Goal: Task Accomplishment & Management: Manage account settings

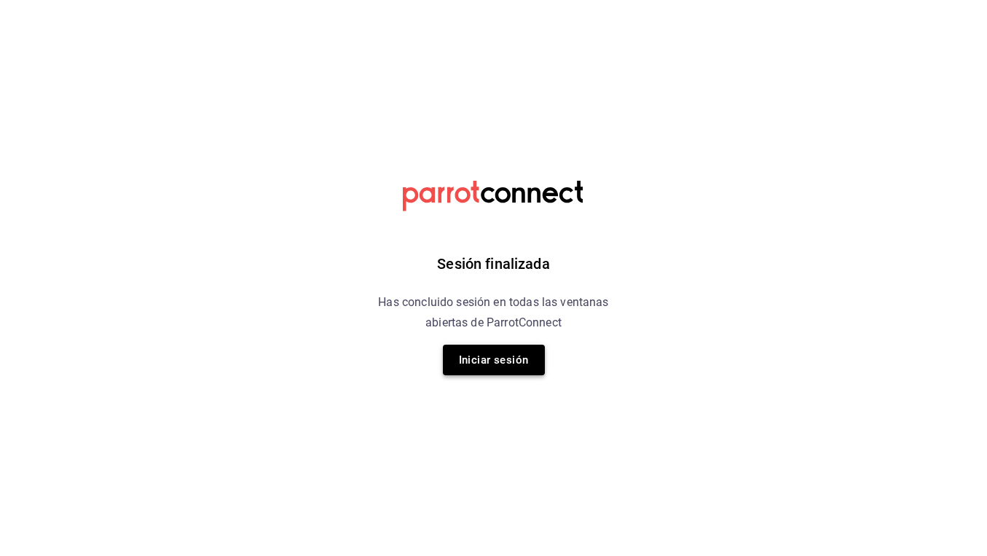
click at [524, 363] on button "Iniciar sesión" at bounding box center [494, 360] width 102 height 31
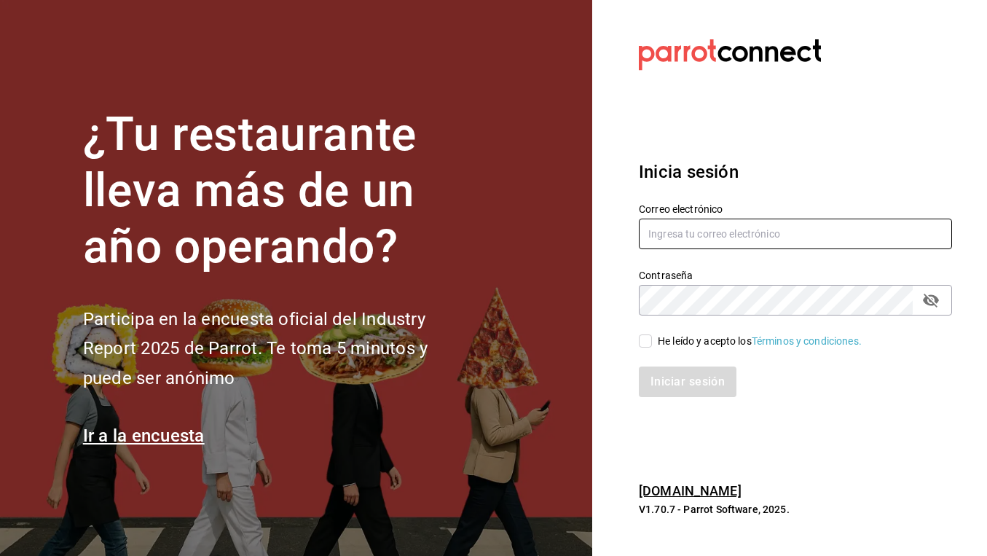
click at [675, 236] on input "text" at bounding box center [795, 234] width 313 height 31
type input "[EMAIL_ADDRESS][DOMAIN_NAME]"
click at [691, 337] on div "He leído y acepto los Términos y condiciones." at bounding box center [760, 341] width 204 height 15
click at [652, 337] on input "He leído y acepto los Términos y condiciones." at bounding box center [645, 340] width 13 height 13
checkbox input "true"
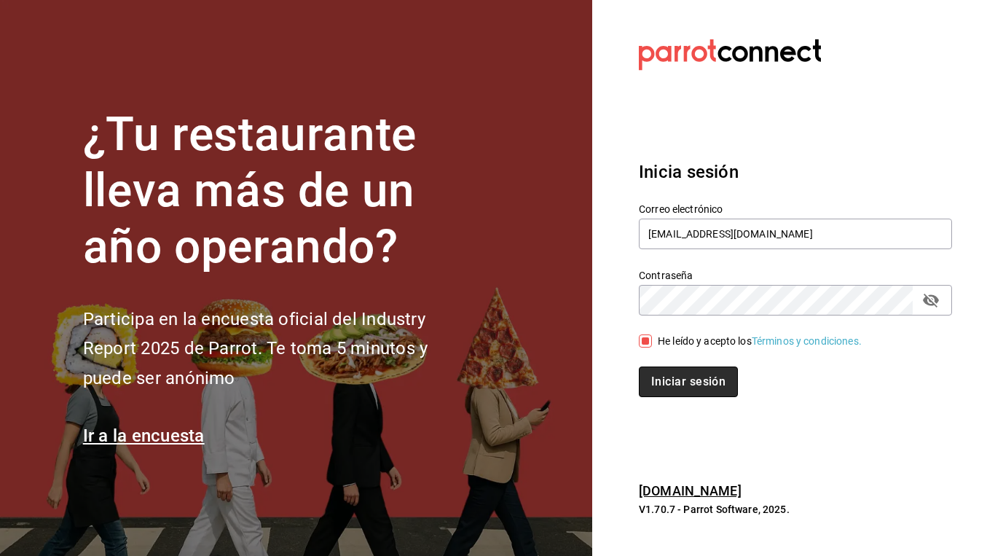
click at [679, 388] on button "Iniciar sesión" at bounding box center [688, 381] width 99 height 31
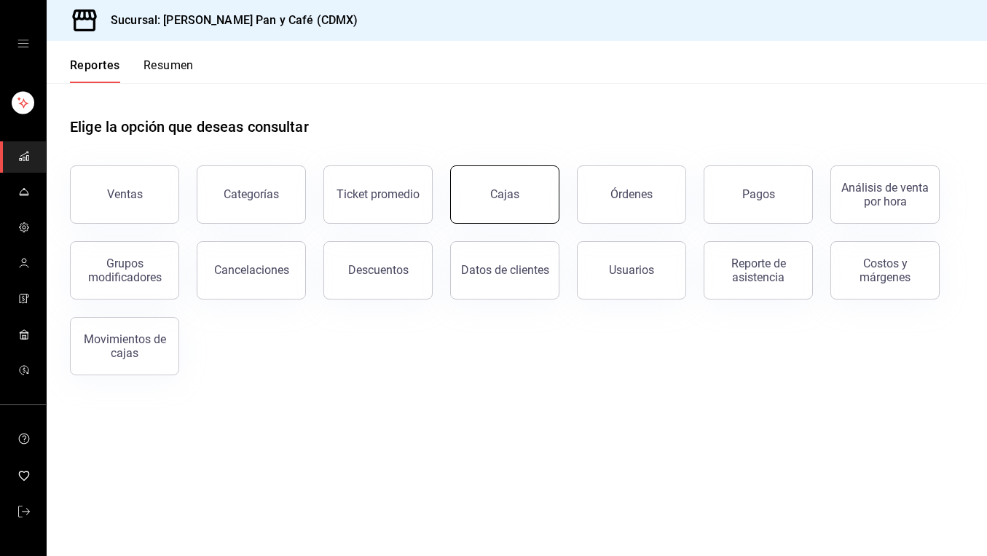
click at [526, 203] on link "Cajas" at bounding box center [504, 194] width 109 height 58
